Goal: Task Accomplishment & Management: Use online tool/utility

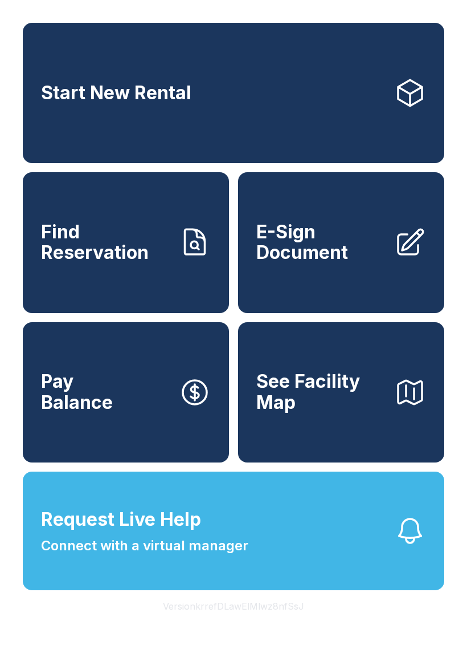
scroll to position [28, 0]
click at [373, 69] on link "Start New Rental" at bounding box center [234, 93] width 422 height 140
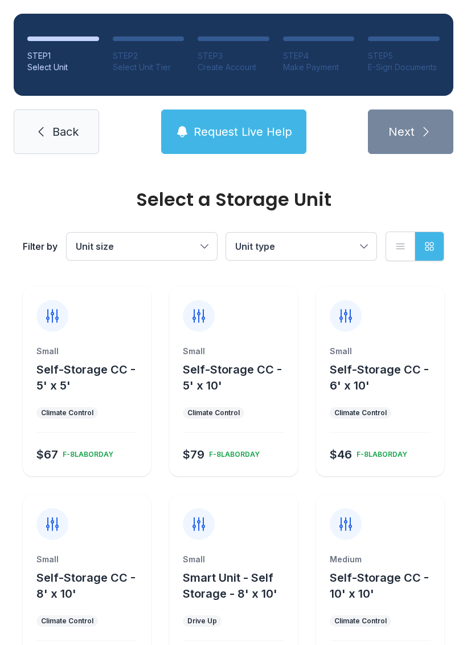
click at [229, 367] on span "Self-Storage CC - 5' x 10'" at bounding box center [232, 378] width 99 height 30
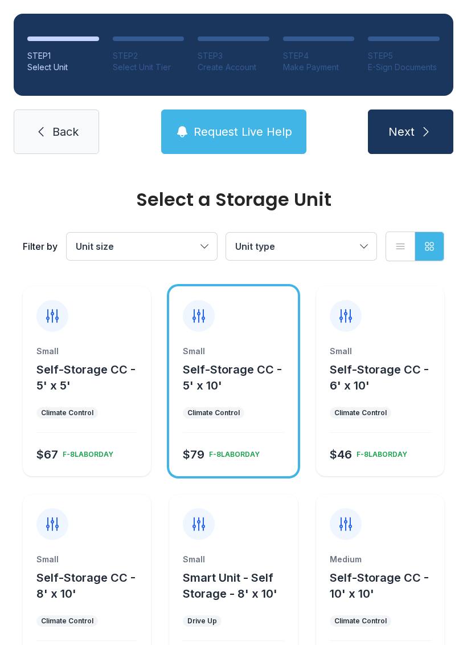
click at [246, 408] on ul "Climate Control" at bounding box center [233, 412] width 101 height 11
click at [417, 121] on button "Next" at bounding box center [411, 131] width 86 height 44
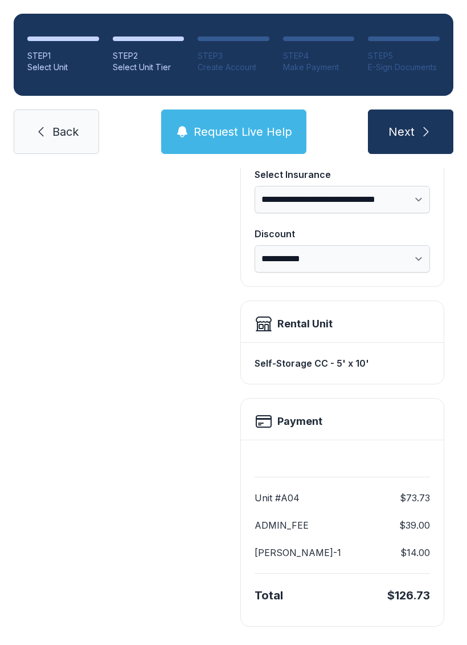
scroll to position [178, 0]
click at [414, 124] on span "Next" at bounding box center [402, 132] width 26 height 16
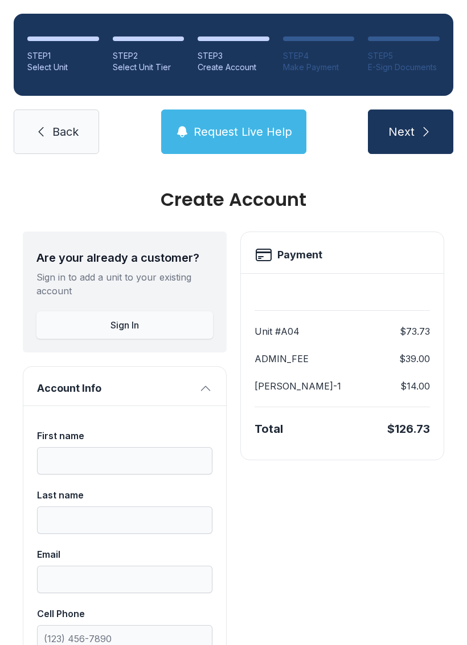
click at [150, 323] on button "Sign In" at bounding box center [124, 324] width 177 height 27
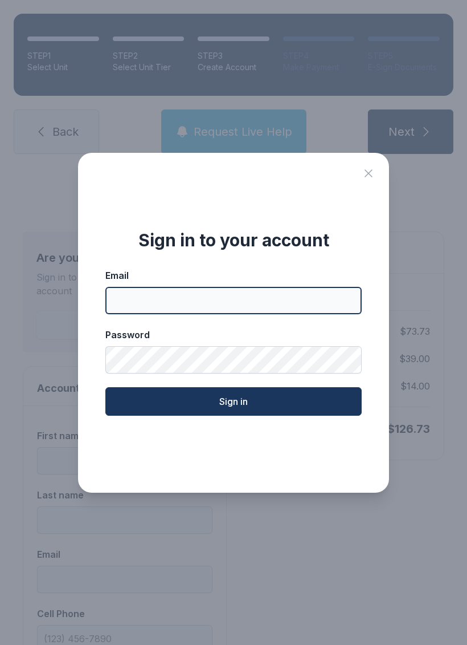
click at [286, 308] on input "Email" at bounding box center [233, 300] width 257 height 27
type input "**********"
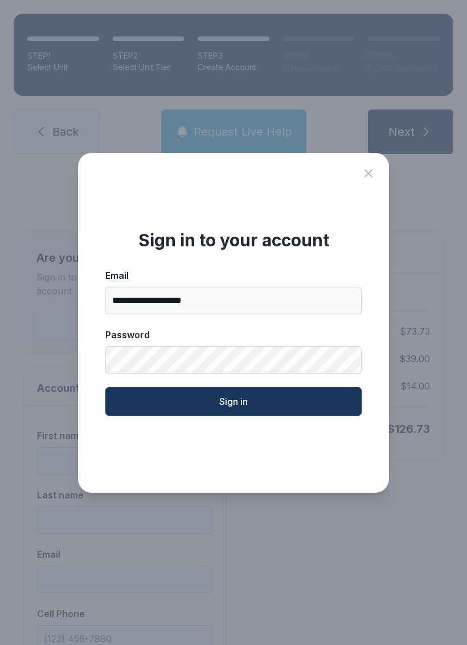
click at [303, 400] on button "Sign in" at bounding box center [233, 401] width 257 height 29
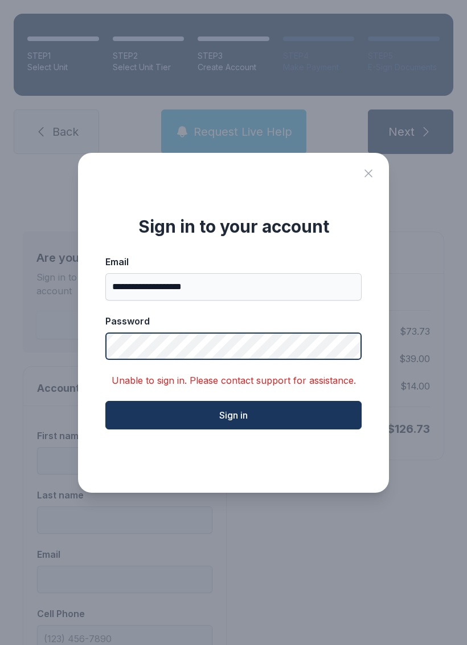
click at [234, 422] on button "Sign in" at bounding box center [233, 415] width 257 height 29
click at [299, 418] on button "Sign in" at bounding box center [233, 415] width 257 height 29
click at [375, 176] on icon "Close sign in modal" at bounding box center [369, 173] width 14 height 14
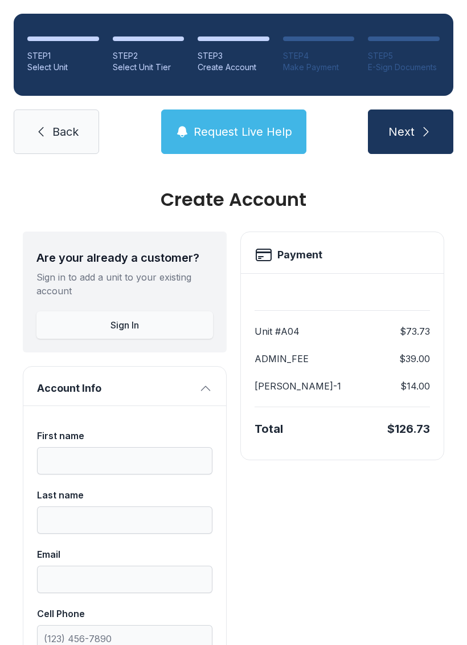
click at [71, 135] on span "Back" at bounding box center [65, 132] width 26 height 16
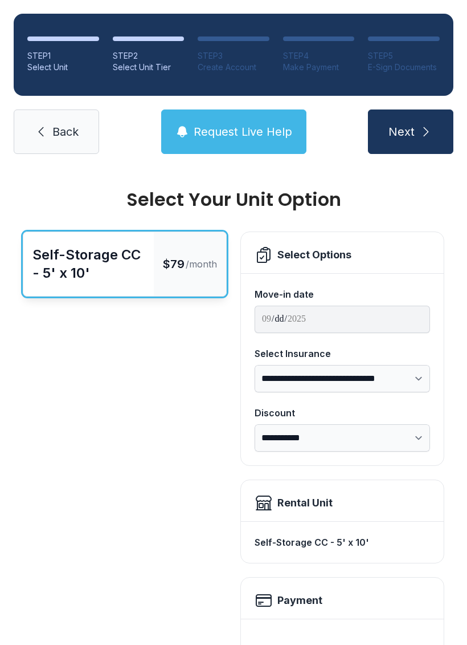
click at [60, 129] on span "Back" at bounding box center [65, 132] width 26 height 16
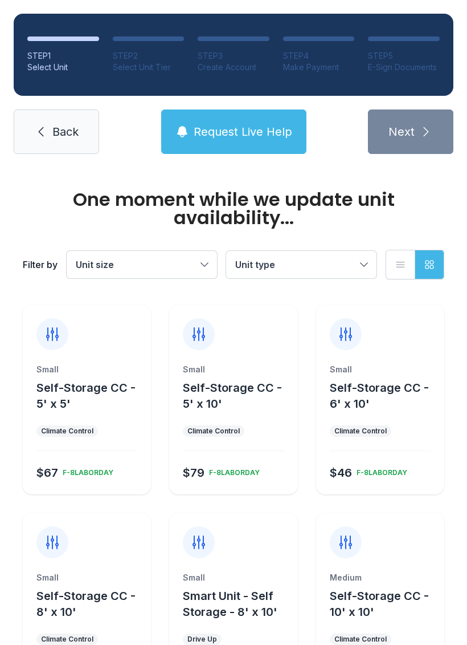
click at [61, 132] on span "Back" at bounding box center [65, 132] width 26 height 16
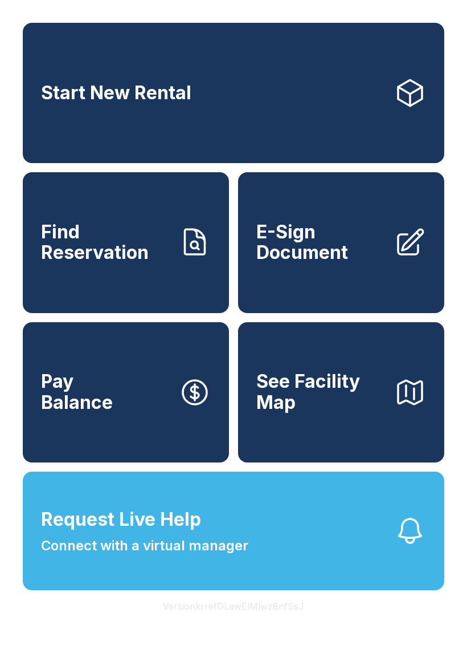
click at [60, 129] on link "Start New Rental" at bounding box center [234, 93] width 422 height 140
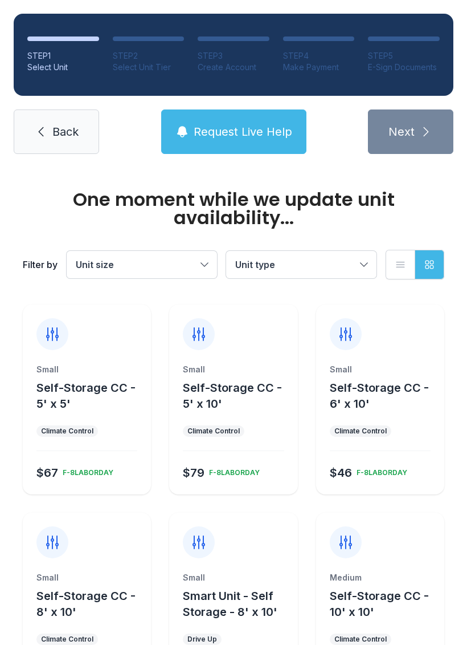
click at [78, 147] on link "Back" at bounding box center [57, 131] width 86 height 44
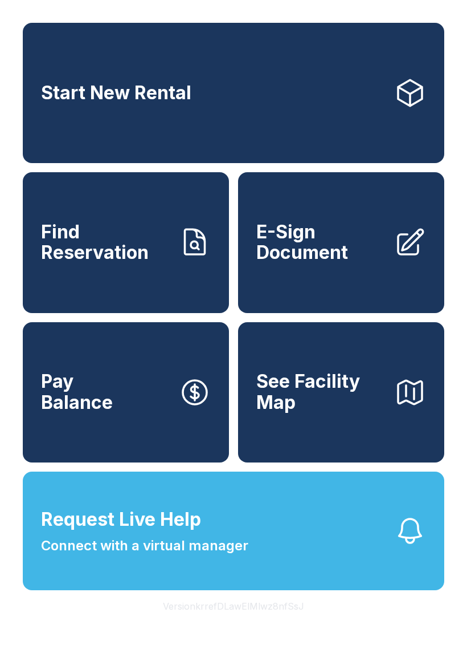
click at [384, 249] on span "E-Sign Document" at bounding box center [321, 243] width 129 height 42
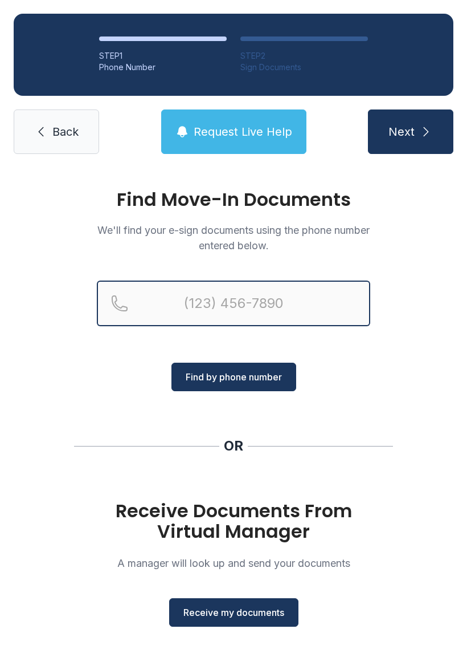
click at [294, 301] on input "Reservation phone number" at bounding box center [234, 303] width 274 height 46
type input "[PHONE_NUMBER]"
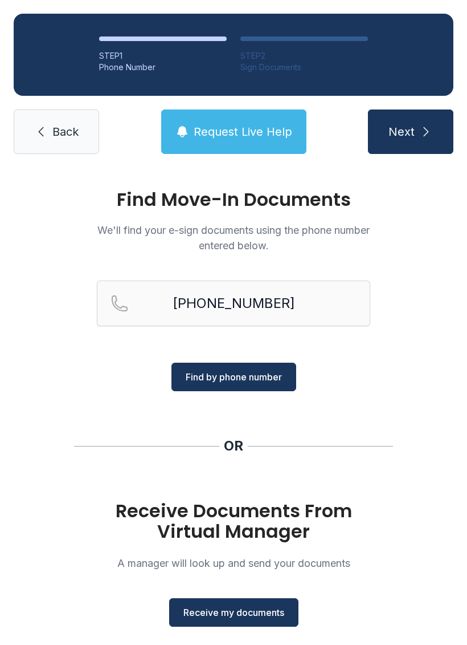
click at [274, 375] on span "Find by phone number" at bounding box center [234, 377] width 96 height 14
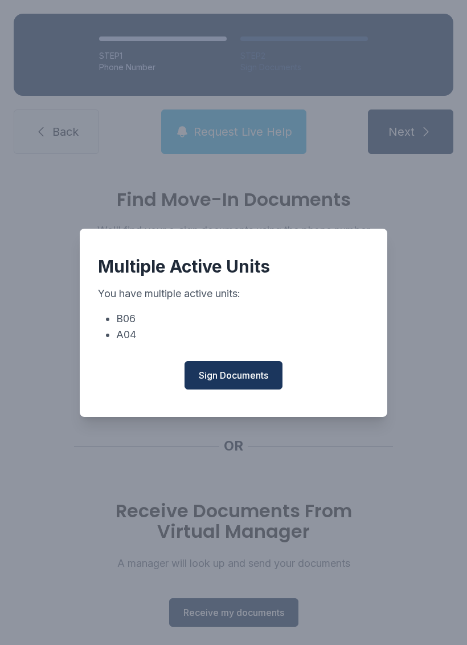
click at [250, 381] on span "Sign Documents" at bounding box center [234, 375] width 70 height 14
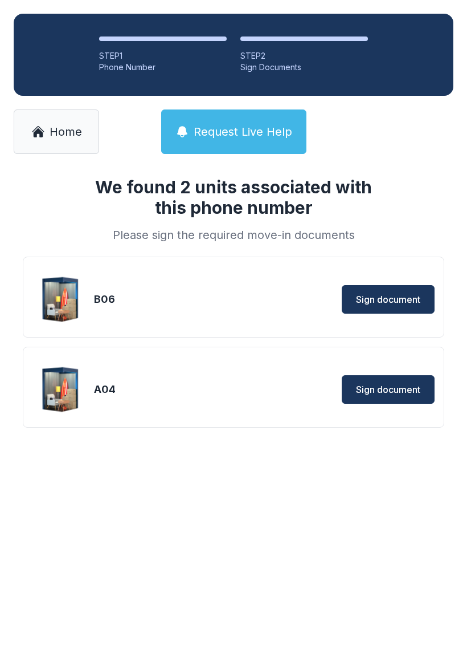
click at [384, 389] on span "Sign document" at bounding box center [388, 390] width 64 height 14
click at [62, 127] on span "Home" at bounding box center [66, 132] width 32 height 16
